Goal: Contribute content

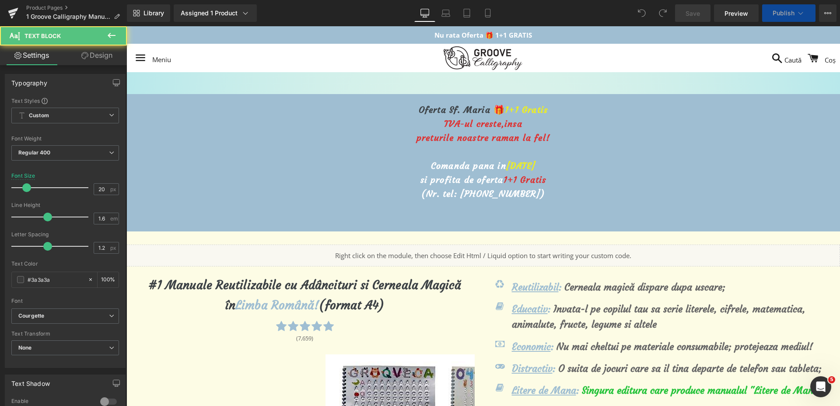
click at [506, 163] on span "[DATE]" at bounding box center [520, 165] width 29 height 11
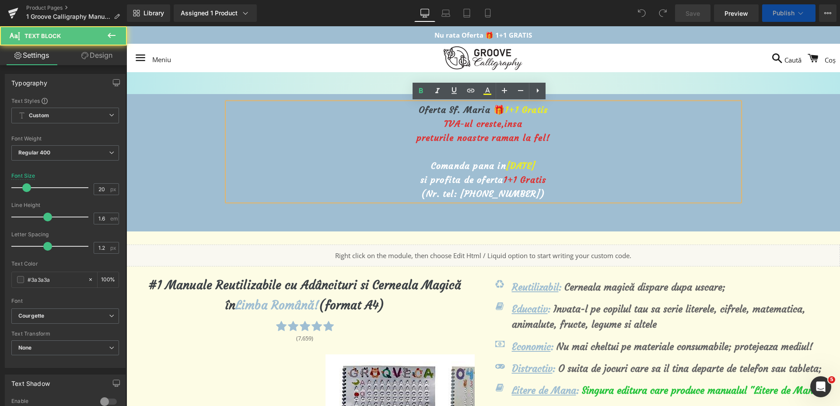
click at [506, 164] on span "[DATE]" at bounding box center [520, 165] width 29 height 11
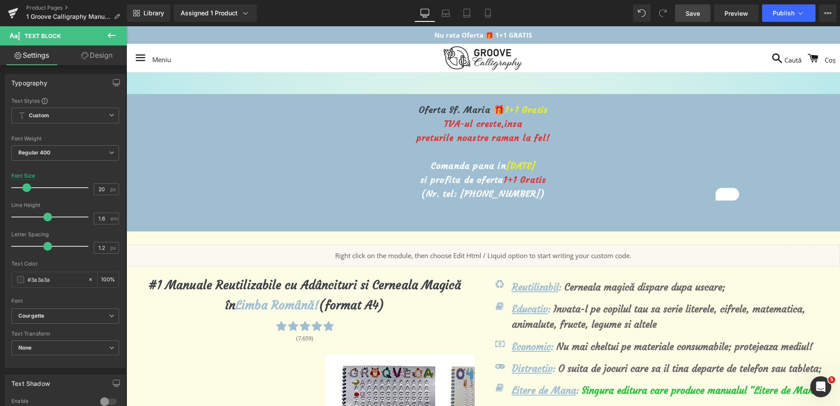
drag, startPoint x: 686, startPoint y: 14, endPoint x: 613, endPoint y: 31, distance: 74.9
click at [686, 14] on span "Save" at bounding box center [693, 13] width 14 height 9
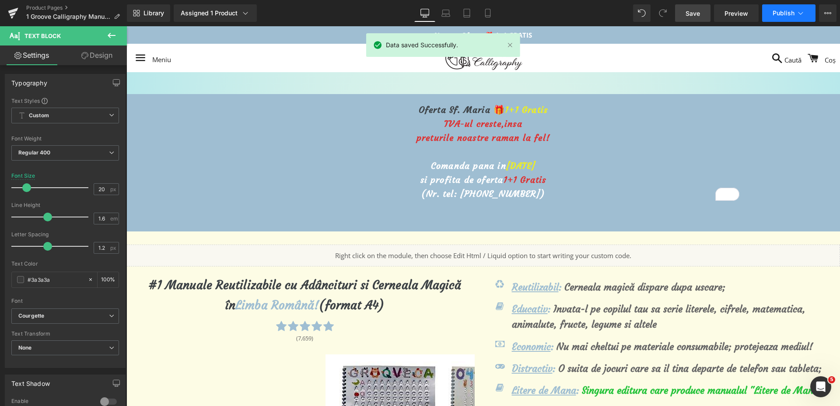
click at [789, 14] on span "Publish" at bounding box center [784, 13] width 22 height 7
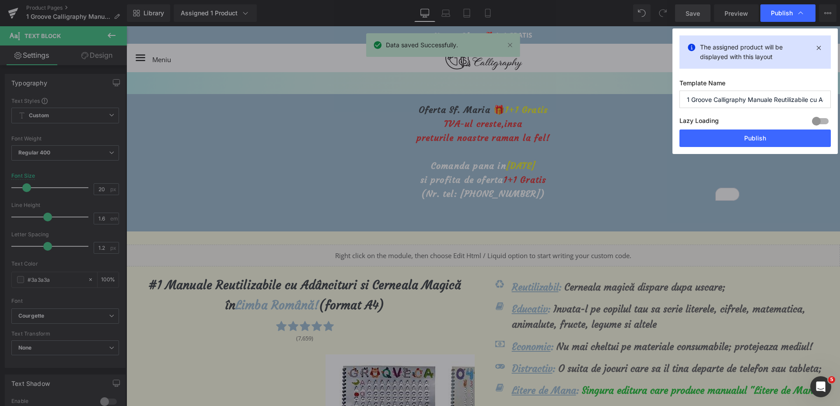
click at [753, 129] on div "Lazy Loading Build Upgrade plan to unlock" at bounding box center [754, 122] width 151 height 14
click at [753, 130] on button "Publish" at bounding box center [754, 139] width 151 height 18
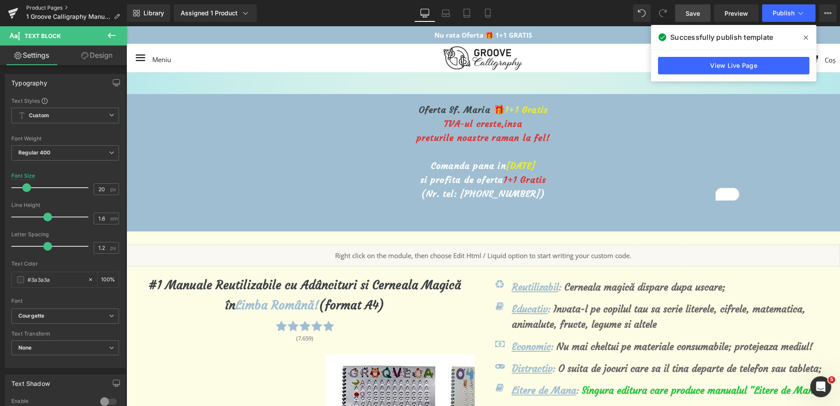
click at [46, 4] on link "Product Pages" at bounding box center [76, 7] width 101 height 7
